Goal: Information Seeking & Learning: Find specific fact

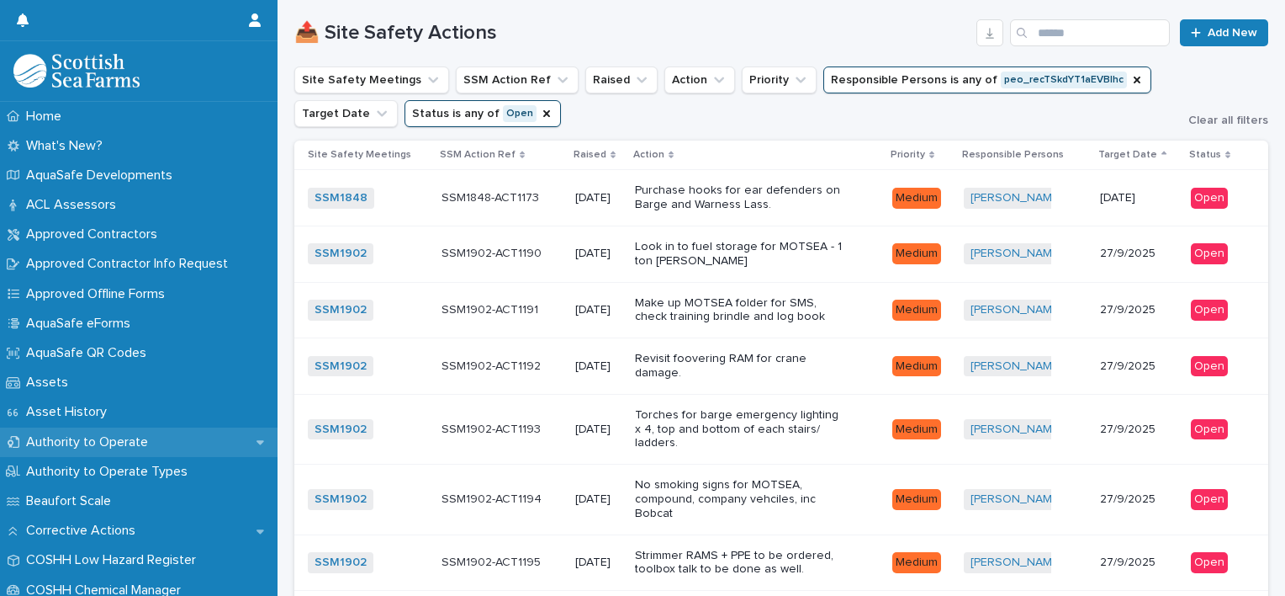
click at [126, 438] on p "Authority to Operate" at bounding box center [90, 442] width 142 height 16
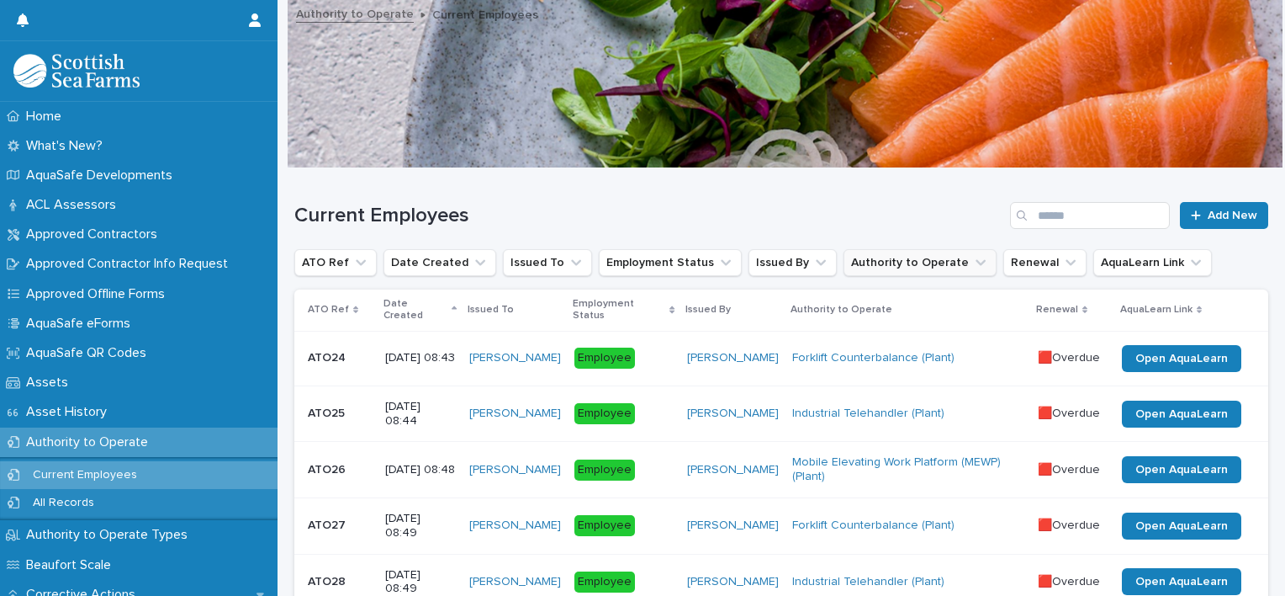
click at [945, 273] on button "Authority to Operate" at bounding box center [920, 262] width 153 height 27
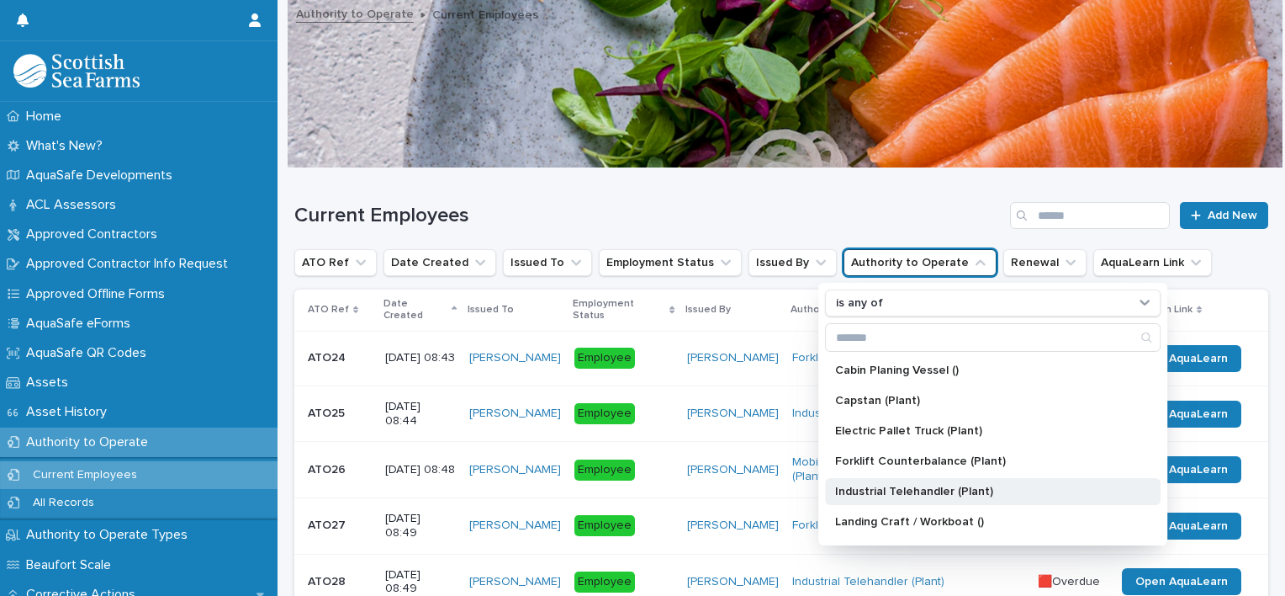
click at [1009, 489] on p "Industrial Telehandler (Plant)" at bounding box center [984, 491] width 299 height 12
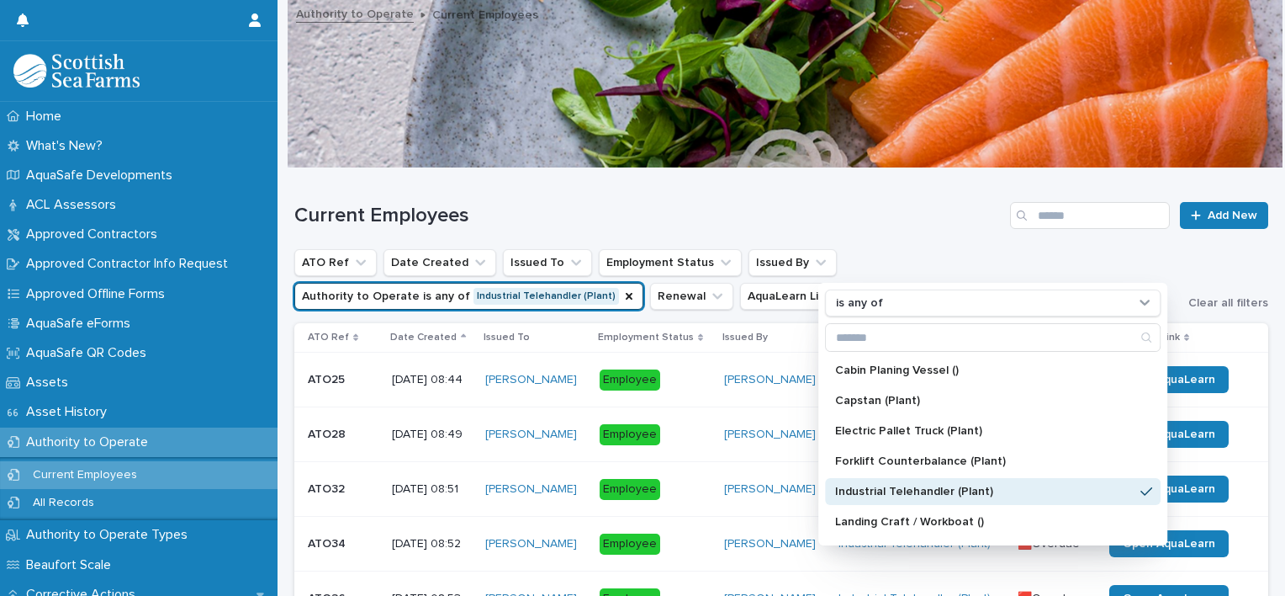
click at [676, 224] on h1 "Current Employees" at bounding box center [648, 216] width 709 height 24
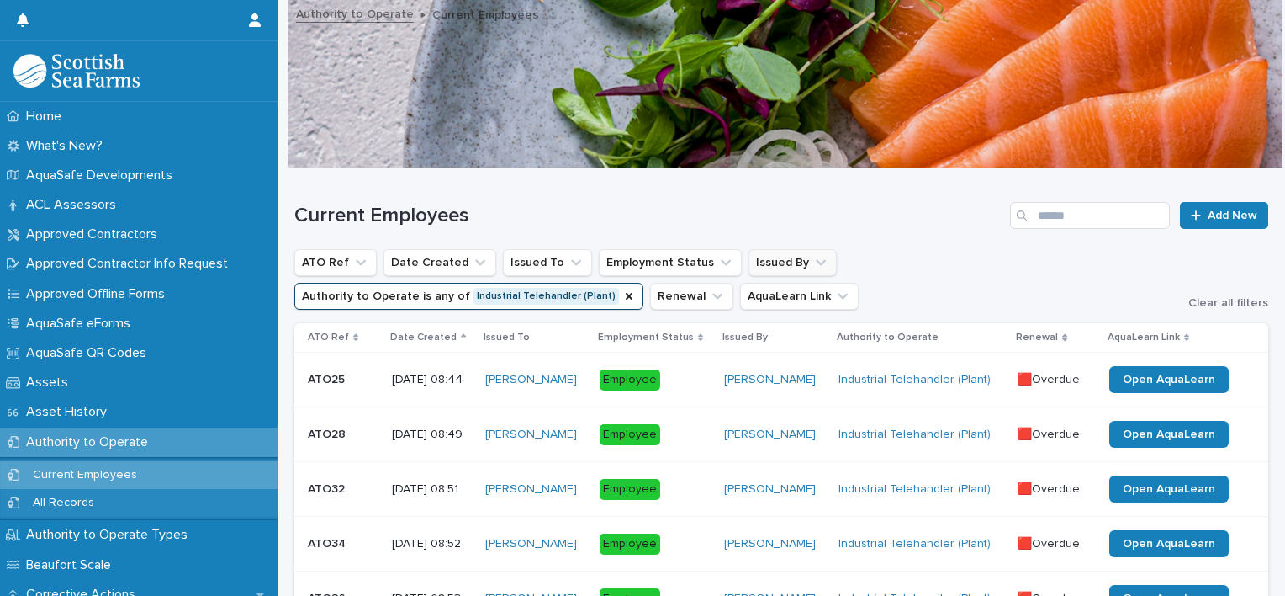
click at [807, 264] on button "Issued By" at bounding box center [793, 262] width 88 height 27
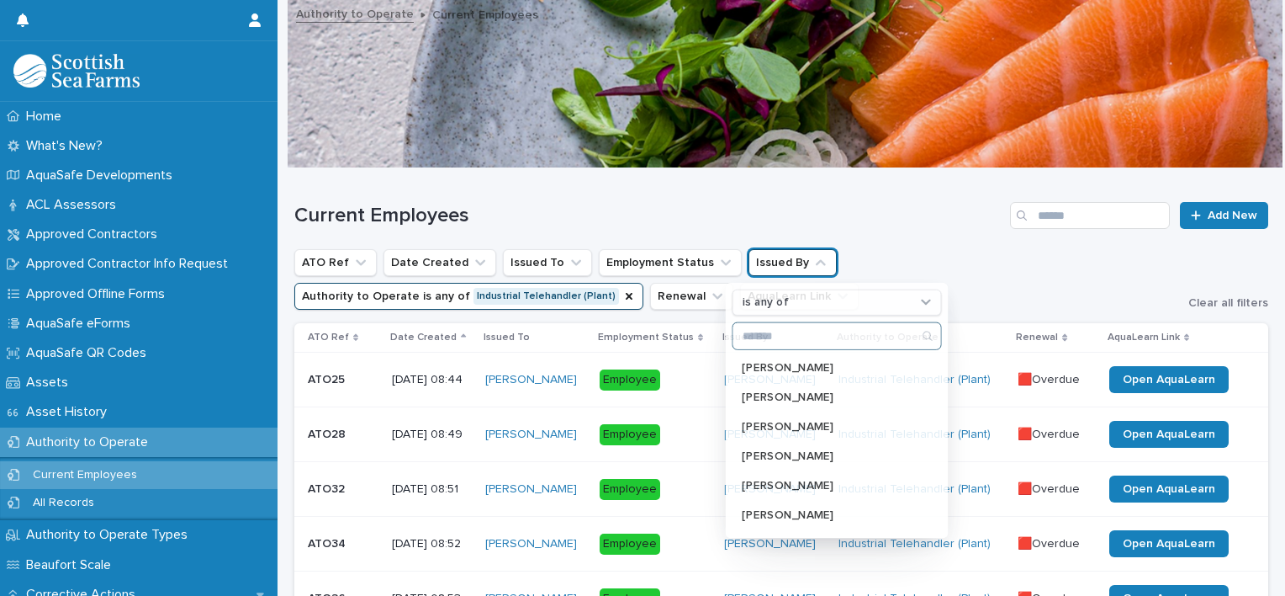
click at [807, 267] on button "Issued By" at bounding box center [793, 262] width 88 height 27
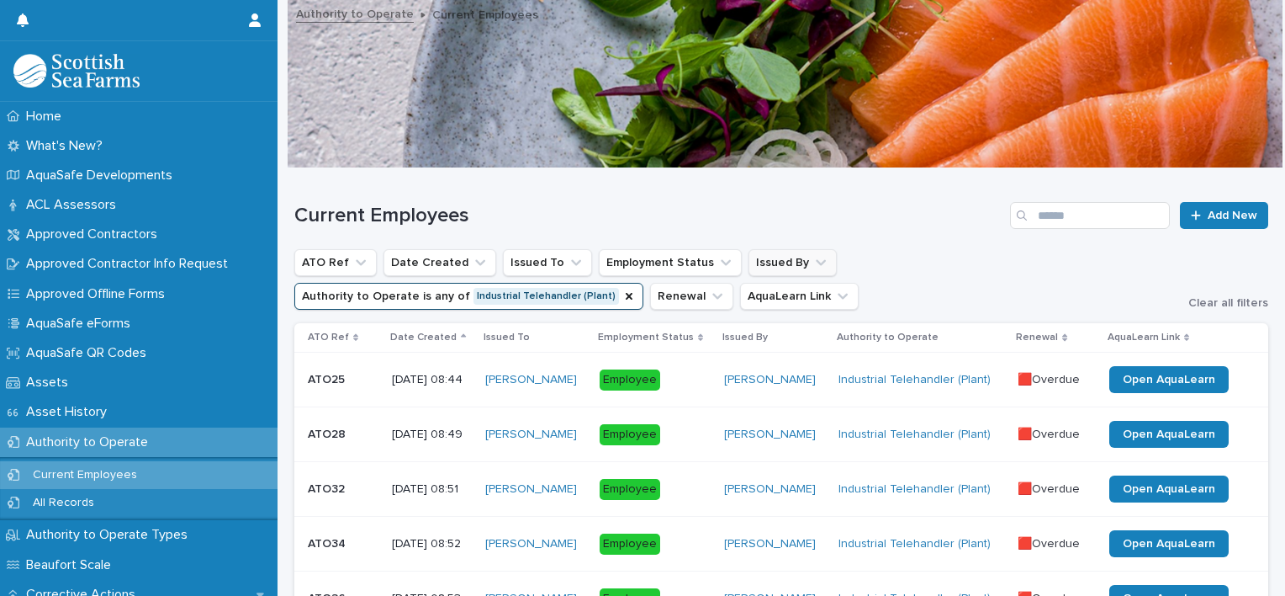
click at [813, 266] on icon "Issued By" at bounding box center [821, 262] width 17 height 17
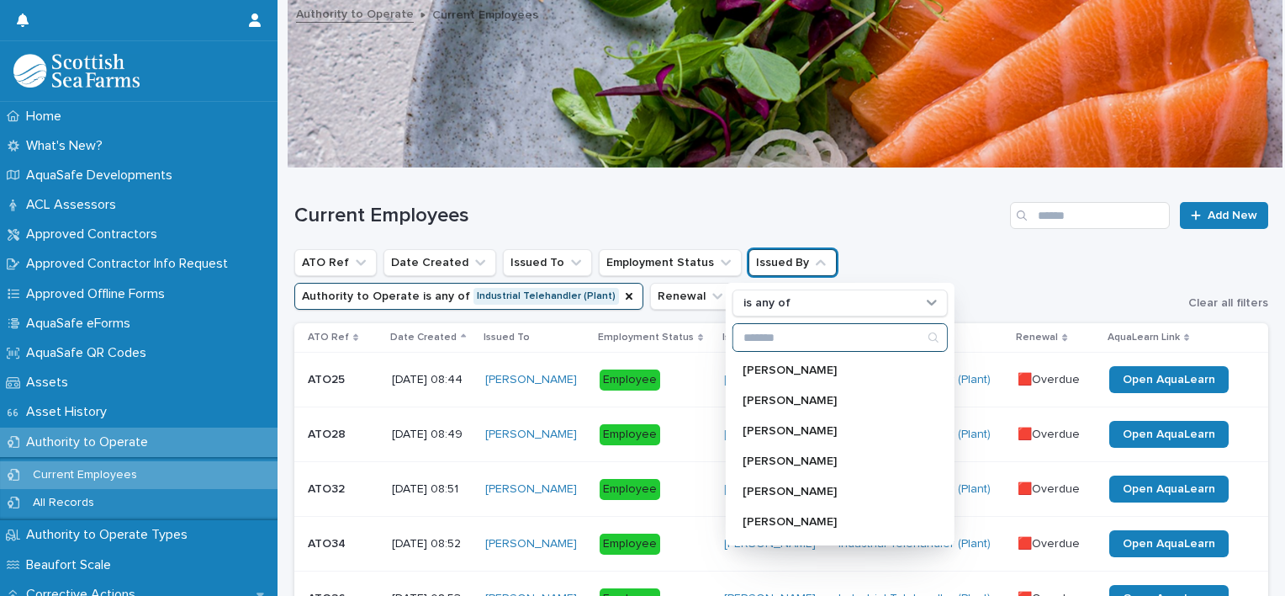
click at [802, 331] on input "Search" at bounding box center [840, 337] width 214 height 27
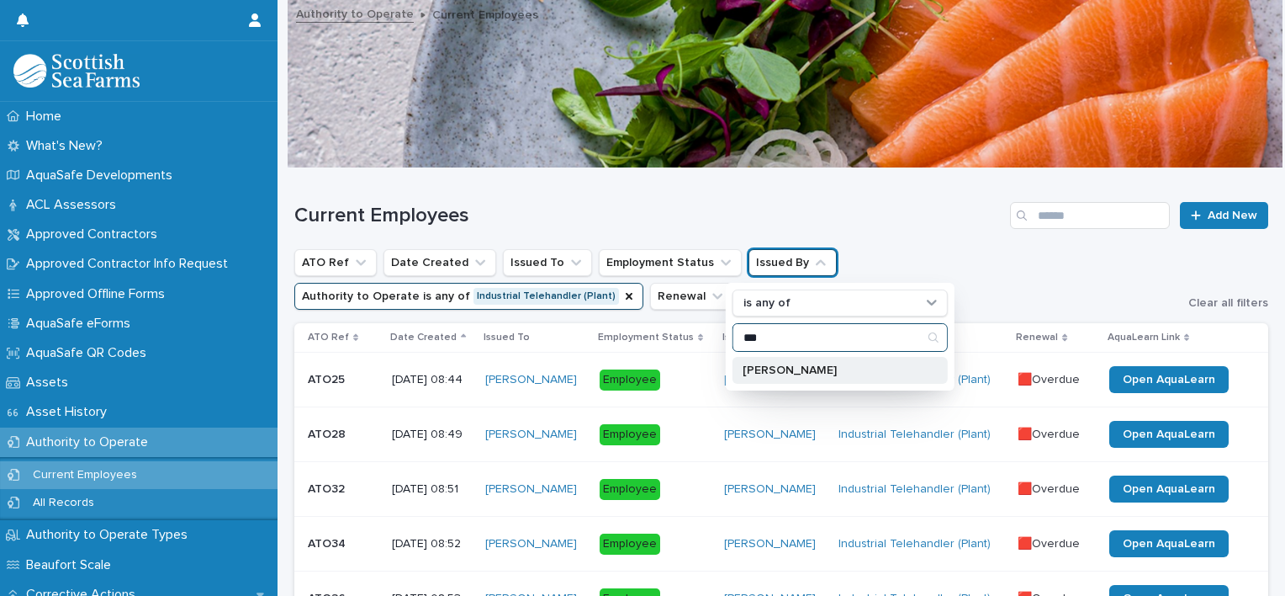
type input "***"
click at [797, 373] on p "[PERSON_NAME]" at bounding box center [832, 370] width 178 height 12
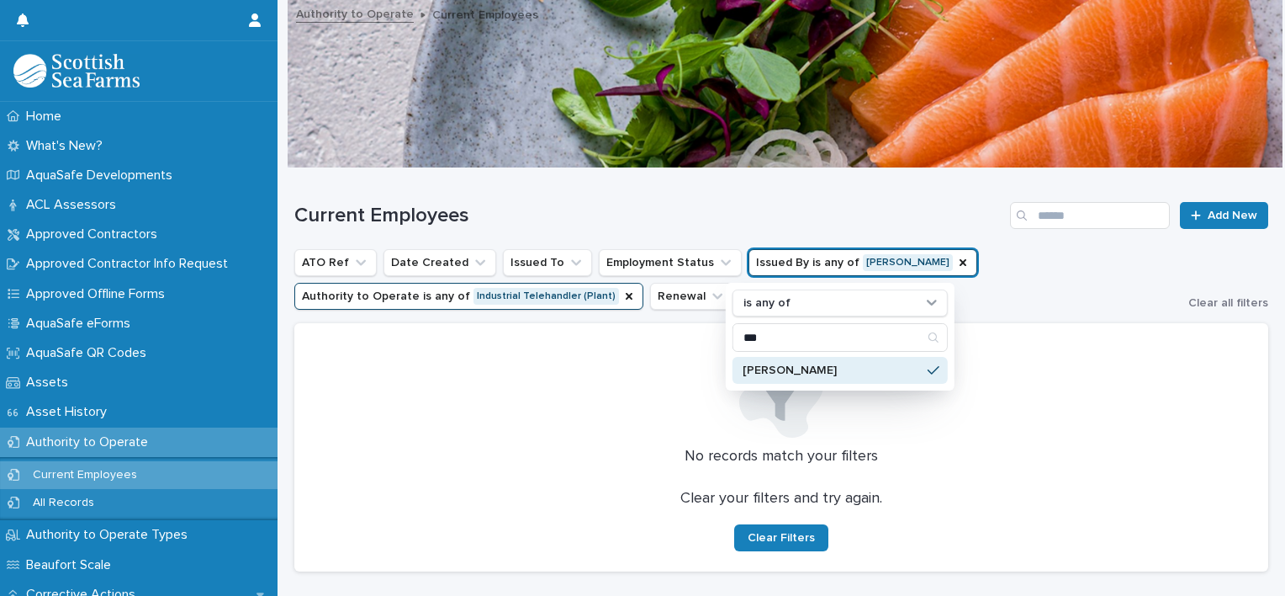
click at [813, 377] on div "[PERSON_NAME]" at bounding box center [840, 370] width 215 height 27
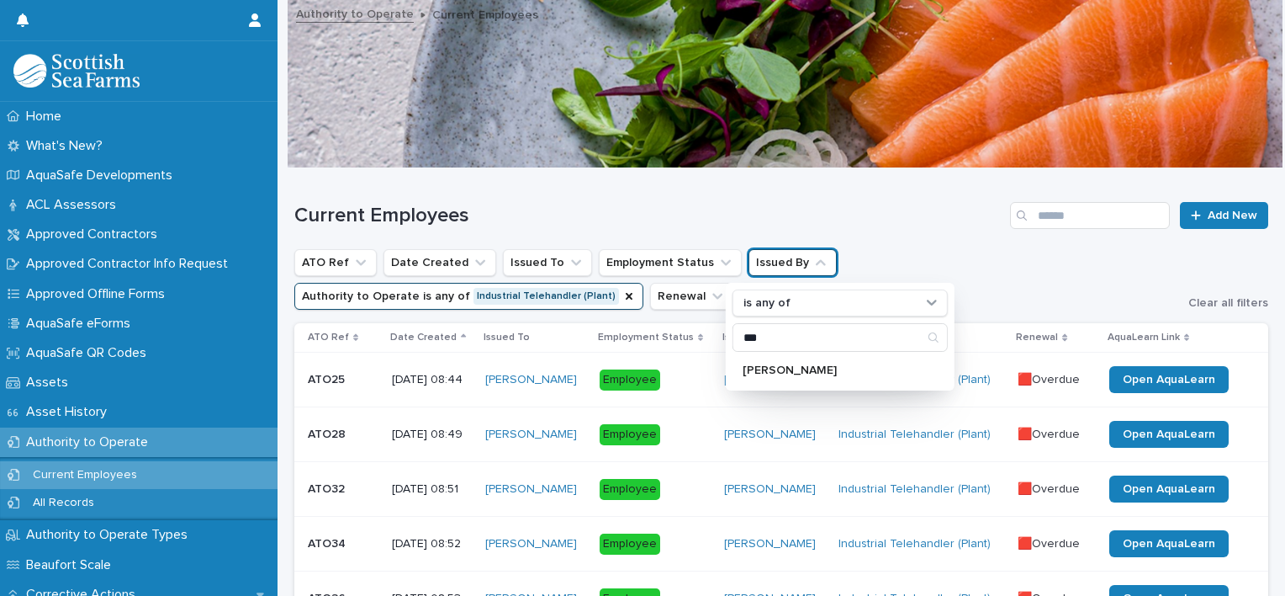
click at [833, 222] on h1 "Current Employees" at bounding box center [648, 216] width 709 height 24
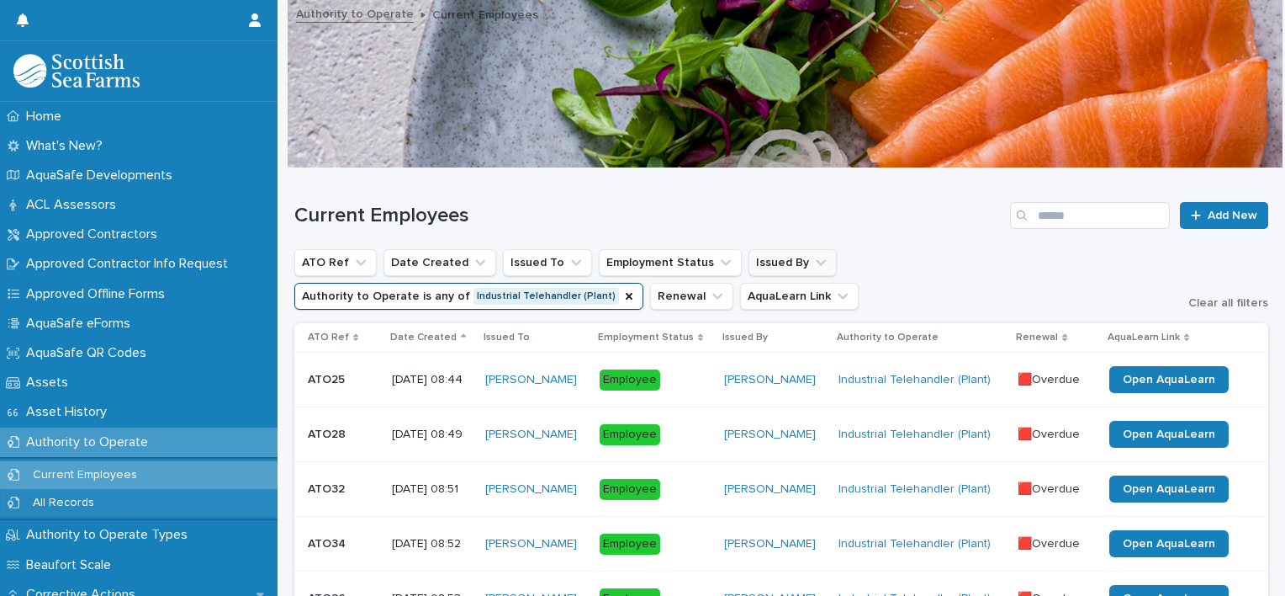
click at [813, 264] on icon "Issued By" at bounding box center [821, 262] width 17 height 17
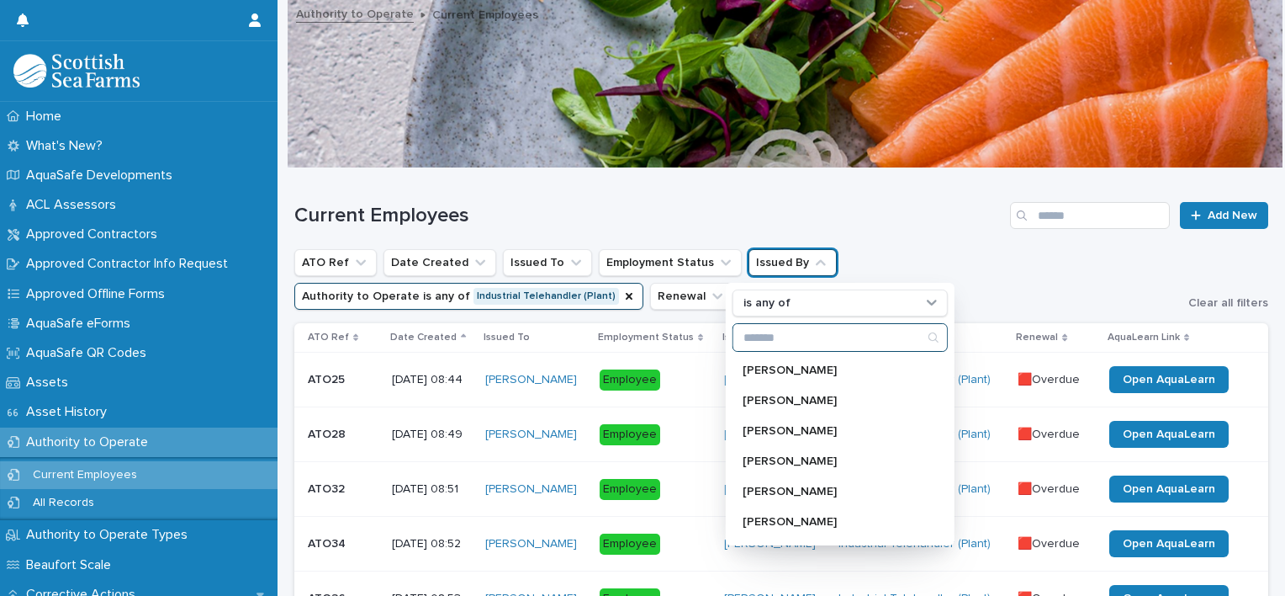
click at [787, 340] on input "Search" at bounding box center [840, 337] width 214 height 27
click at [617, 225] on h1 "Current Employees" at bounding box center [648, 216] width 709 height 24
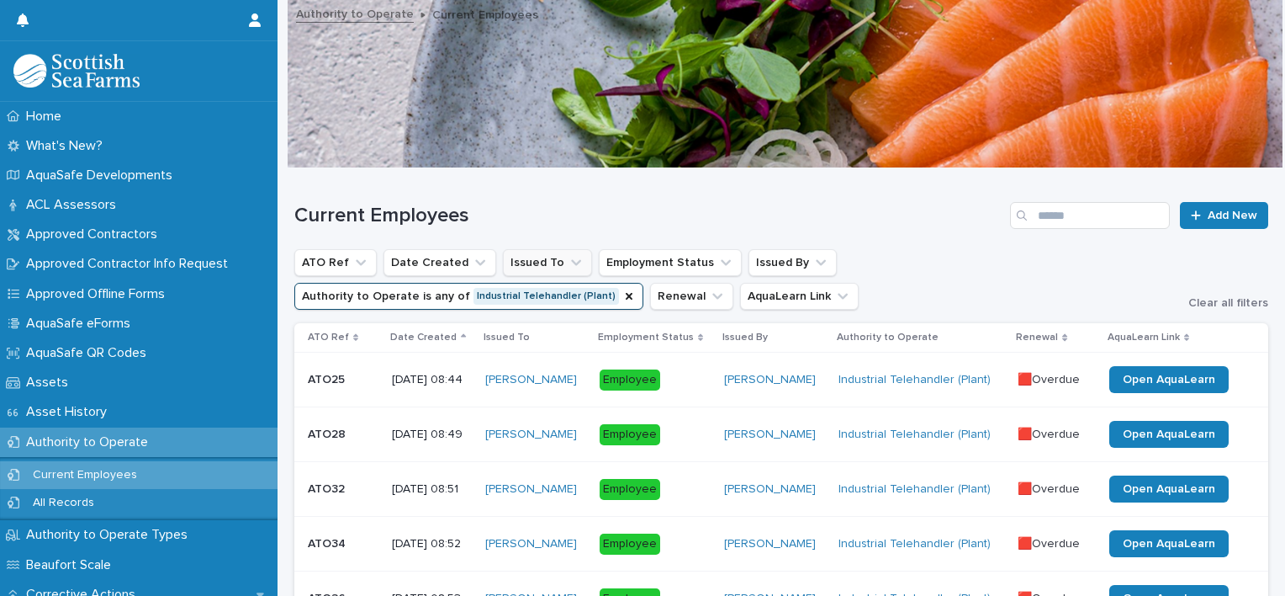
click at [568, 266] on icon "Issued To" at bounding box center [576, 262] width 17 height 17
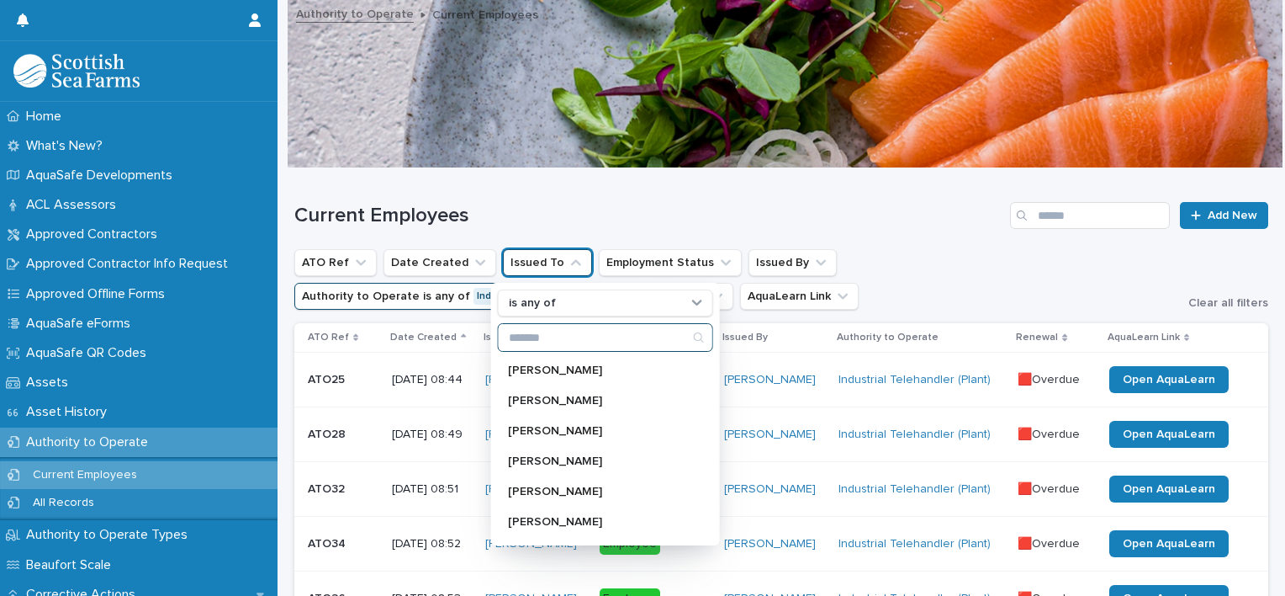
click at [558, 342] on input "Search" at bounding box center [606, 337] width 214 height 27
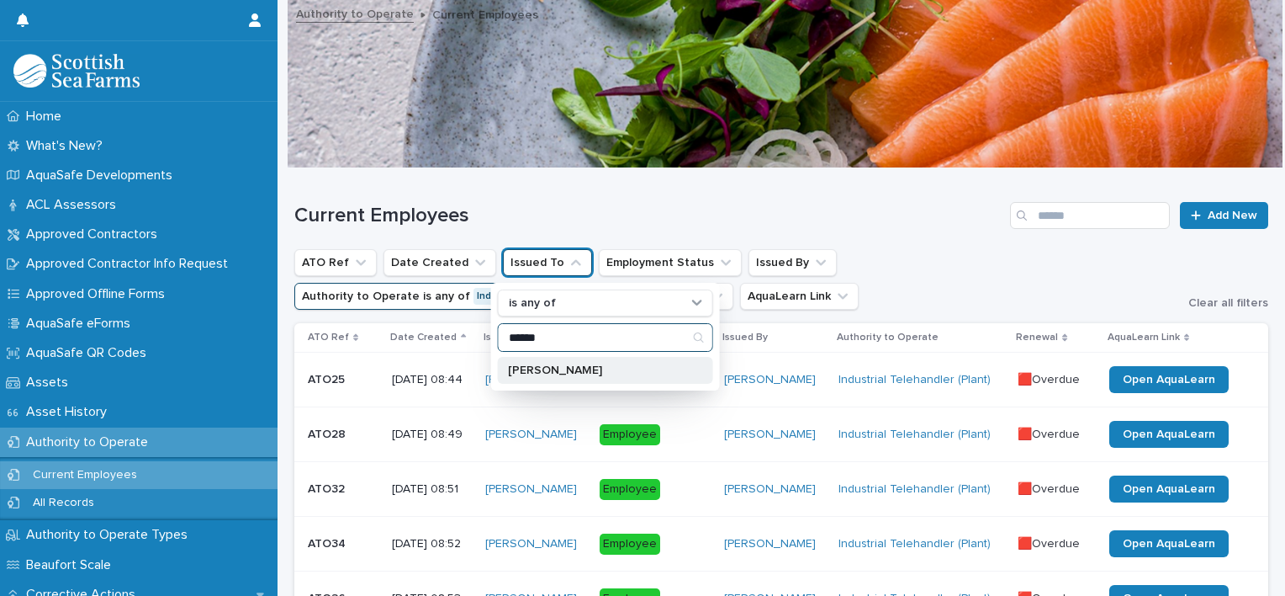
type input "******"
click at [562, 373] on p "[PERSON_NAME]" at bounding box center [597, 370] width 178 height 12
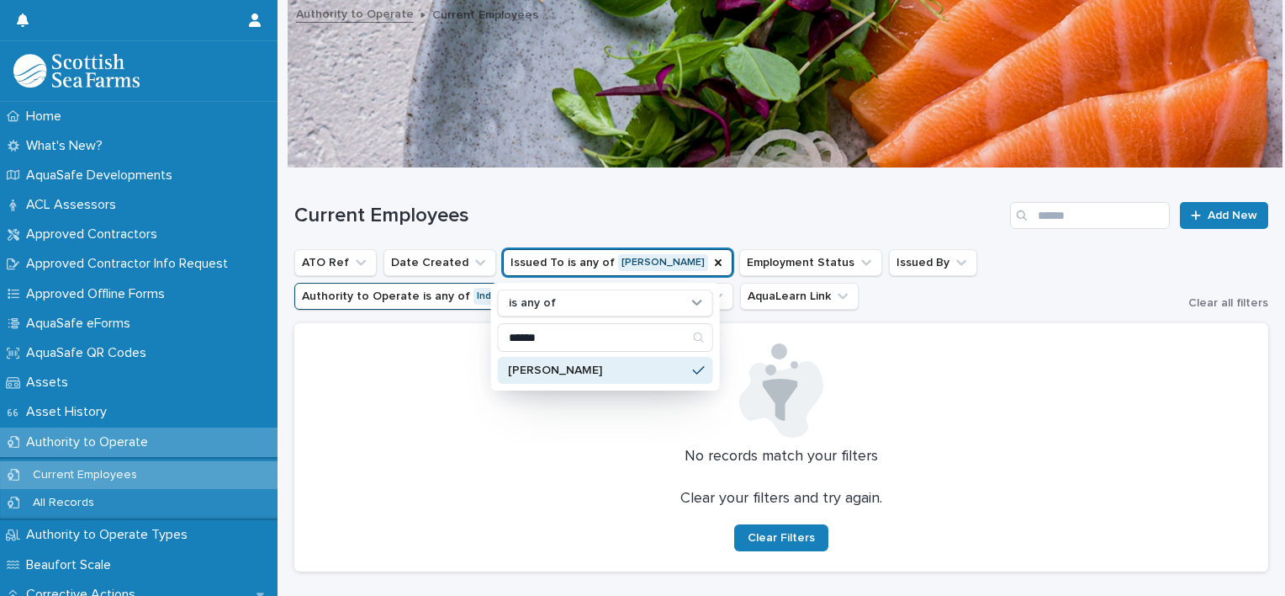
click at [899, 289] on ul "ATO Ref Date Created Issued To is any of [PERSON_NAME] is any of ****** [PERSON…" at bounding box center [734, 279] width 887 height 67
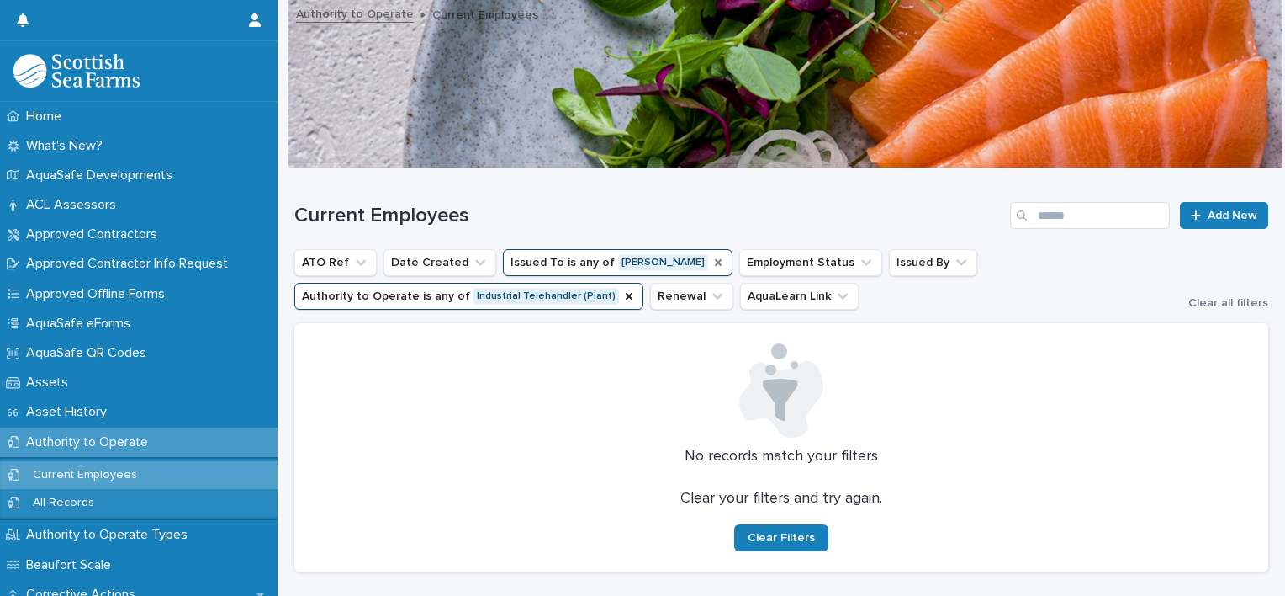
click at [712, 267] on icon "Issued To" at bounding box center [718, 262] width 13 height 13
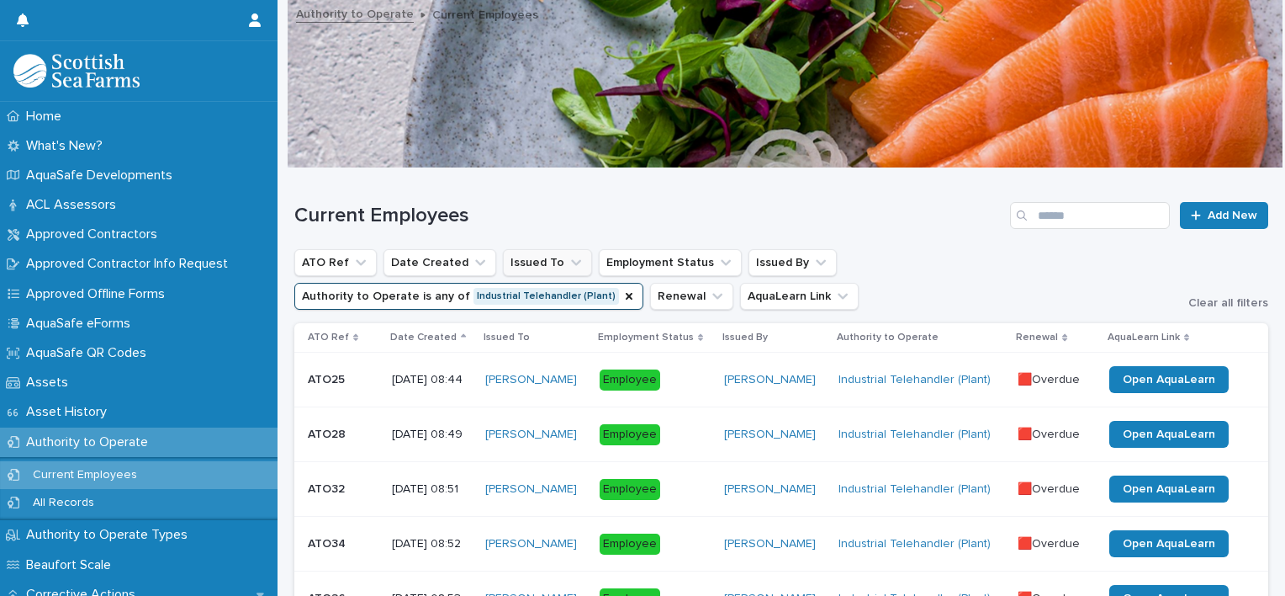
click at [667, 293] on ul "ATO Ref Date Created Issued To Employment Status Issued By Authority to Operate…" at bounding box center [734, 279] width 887 height 67
click at [814, 285] on ul "ATO Ref Date Created Issued To Employment Status Issued By Authority to Operate…" at bounding box center [734, 279] width 887 height 67
